Goal: Find specific page/section: Find specific page/section

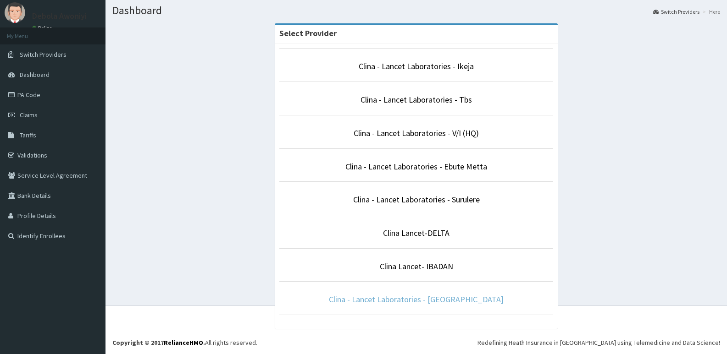
click at [434, 297] on link "Clina - Lancet Laboratories - Port Harcourt" at bounding box center [416, 299] width 175 height 11
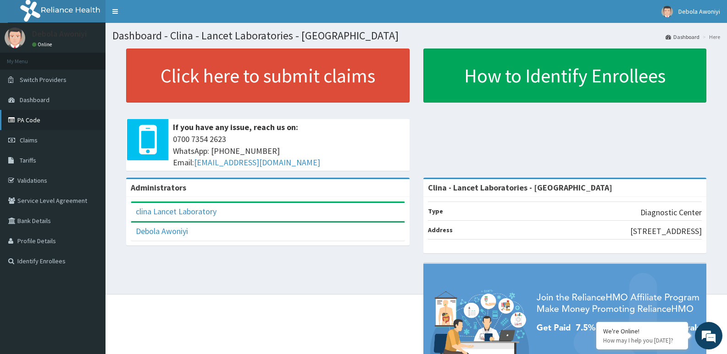
click at [31, 127] on link "PA Code" at bounding box center [52, 120] width 105 height 20
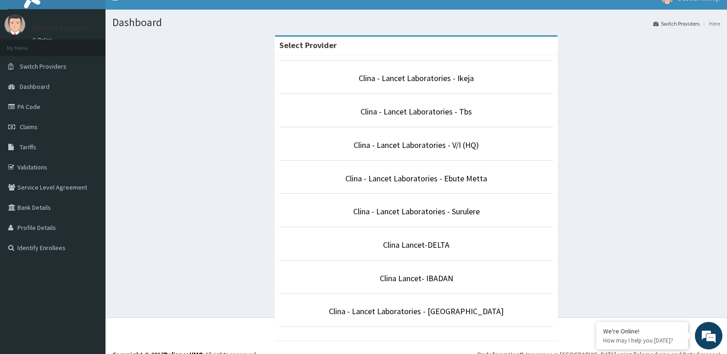
scroll to position [25, 0]
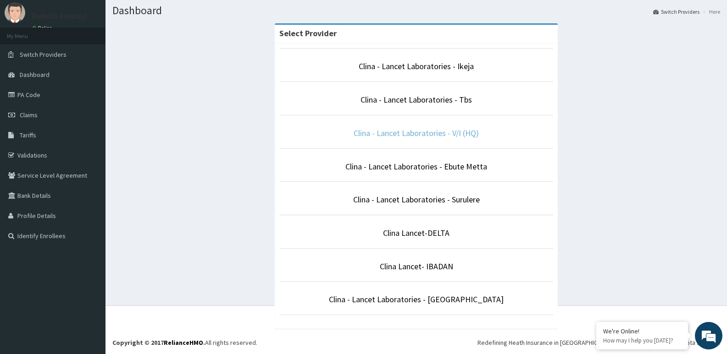
click at [425, 136] on link "Clina - Lancet Laboratories - V/I (HQ)" at bounding box center [415, 133] width 125 height 11
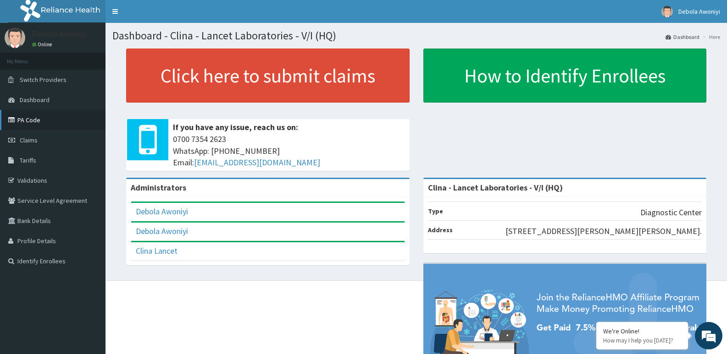
click at [35, 121] on link "PA Code" at bounding box center [52, 120] width 105 height 20
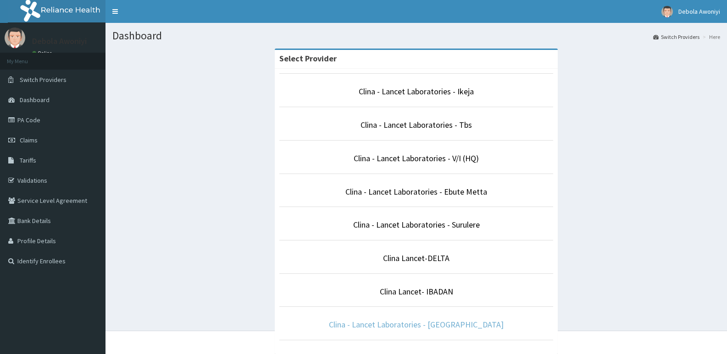
click at [427, 328] on link "Clina - Lancet Laboratories - [GEOGRAPHIC_DATA]" at bounding box center [416, 324] width 175 height 11
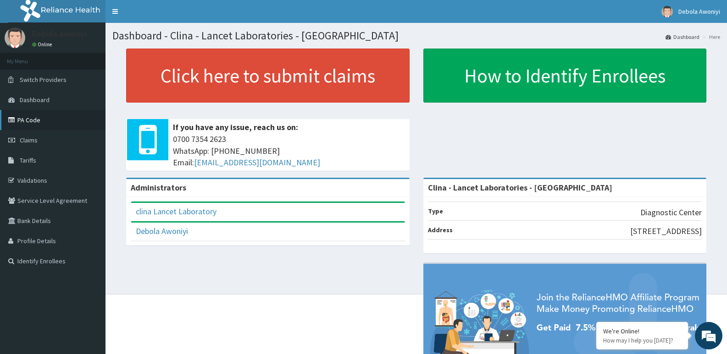
click at [27, 122] on link "PA Code" at bounding box center [52, 120] width 105 height 20
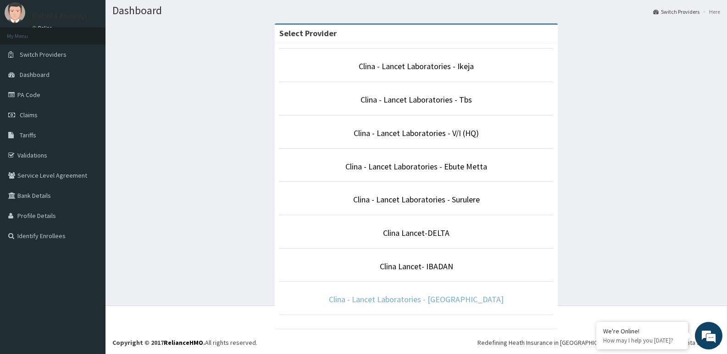
click at [416, 296] on link "Clina - Lancet Laboratories - [GEOGRAPHIC_DATA]" at bounding box center [416, 299] width 175 height 11
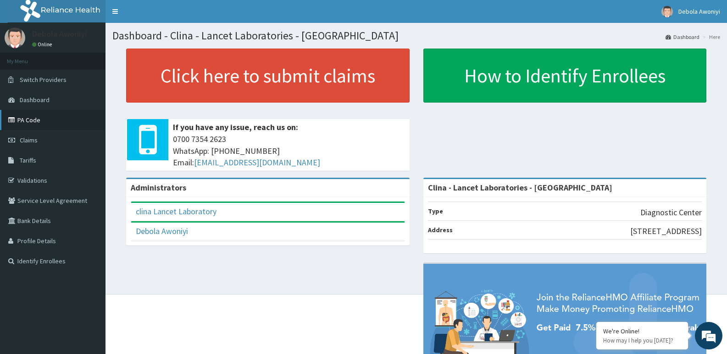
click at [55, 119] on link "PA Code" at bounding box center [52, 120] width 105 height 20
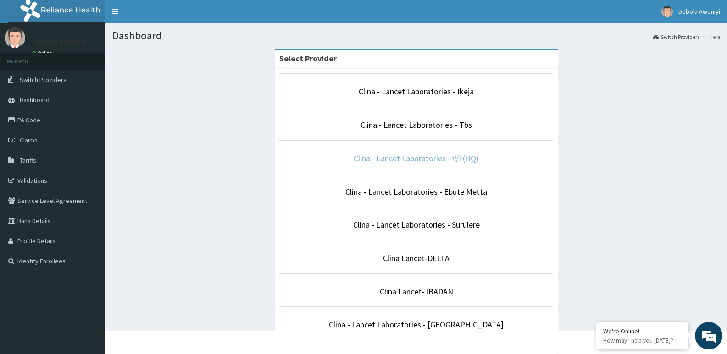
click at [421, 161] on link "Clina - Lancet Laboratories - V/I (HQ)" at bounding box center [415, 158] width 125 height 11
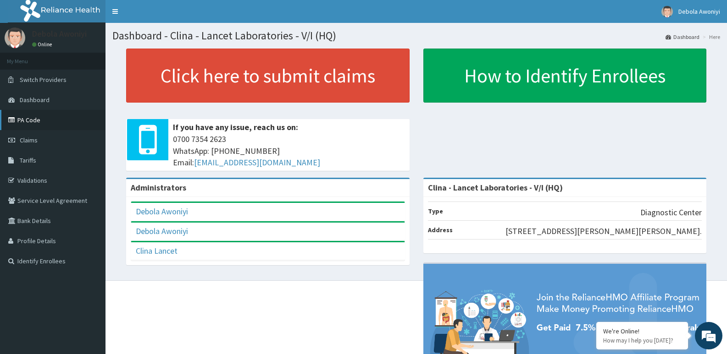
click at [52, 122] on link "PA Code" at bounding box center [52, 120] width 105 height 20
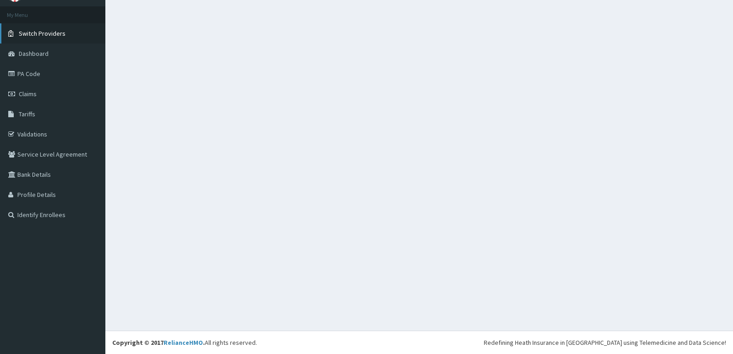
click at [51, 36] on span "Switch Providers" at bounding box center [42, 33] width 47 height 8
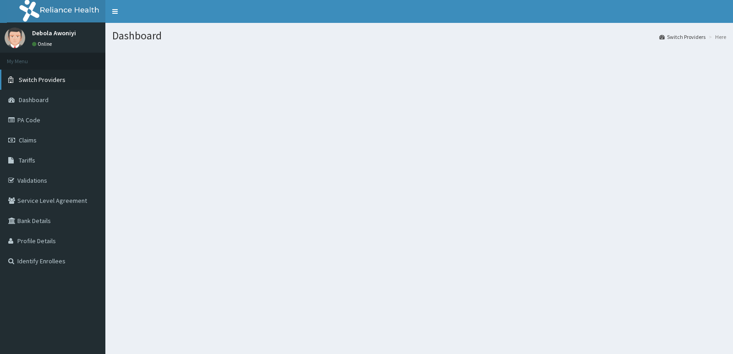
click at [62, 75] on link "Switch Providers" at bounding box center [52, 80] width 105 height 20
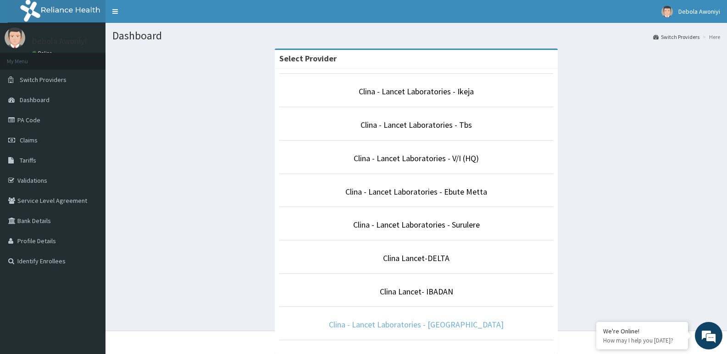
click at [481, 321] on link "Clina - Lancet Laboratories - Port Harcourt" at bounding box center [416, 324] width 175 height 11
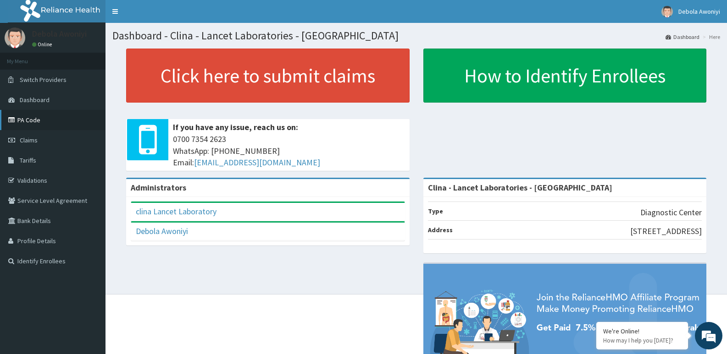
click at [39, 116] on link "PA Code" at bounding box center [52, 120] width 105 height 20
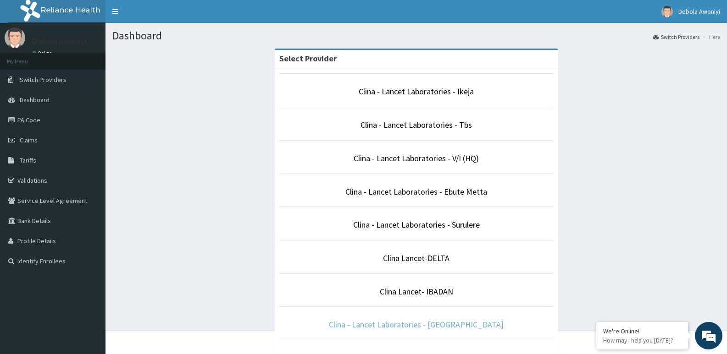
click at [436, 323] on link "Clina - Lancet Laboratories - [GEOGRAPHIC_DATA]" at bounding box center [416, 324] width 175 height 11
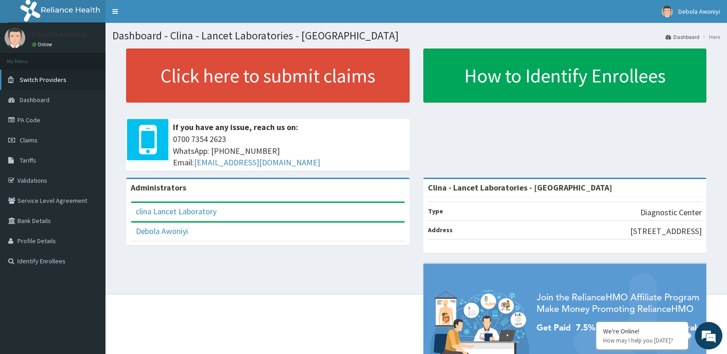
click at [56, 82] on span "Switch Providers" at bounding box center [43, 80] width 47 height 8
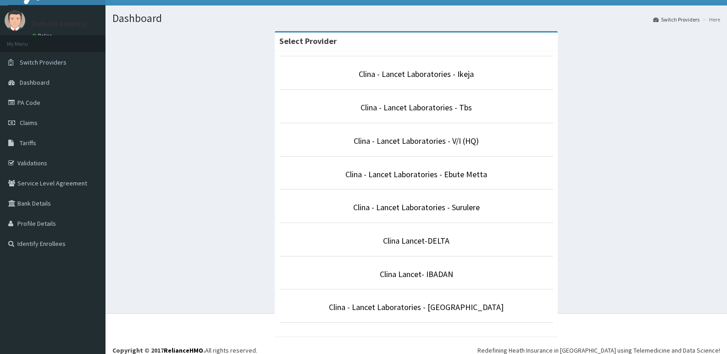
scroll to position [25, 0]
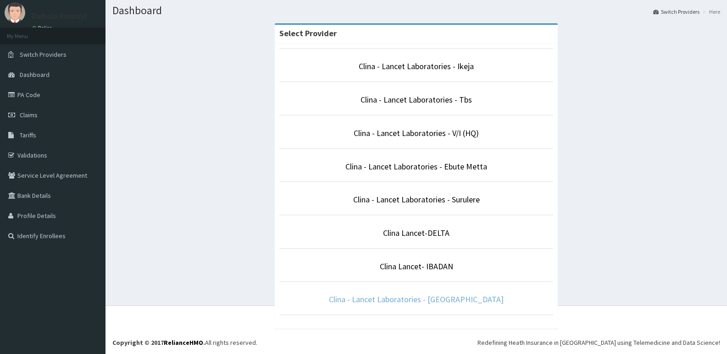
click at [402, 297] on link "Clina - Lancet Laboratories - [GEOGRAPHIC_DATA]" at bounding box center [416, 299] width 175 height 11
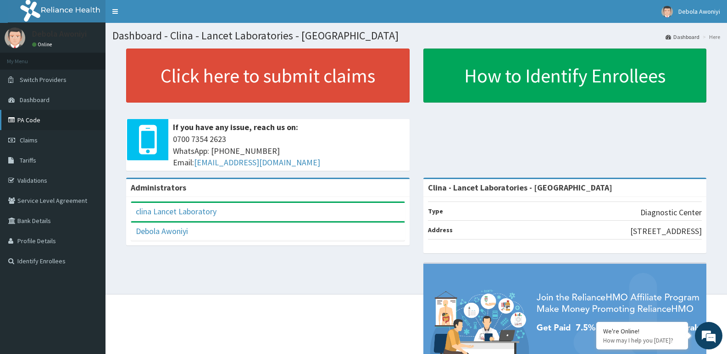
click at [44, 121] on link "PA Code" at bounding box center [52, 120] width 105 height 20
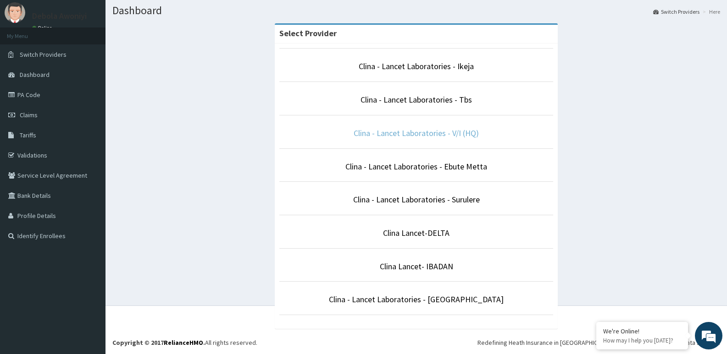
click at [435, 133] on link "Clina - Lancet Laboratories - V/I (HQ)" at bounding box center [415, 133] width 125 height 11
